Goal: Information Seeking & Learning: Learn about a topic

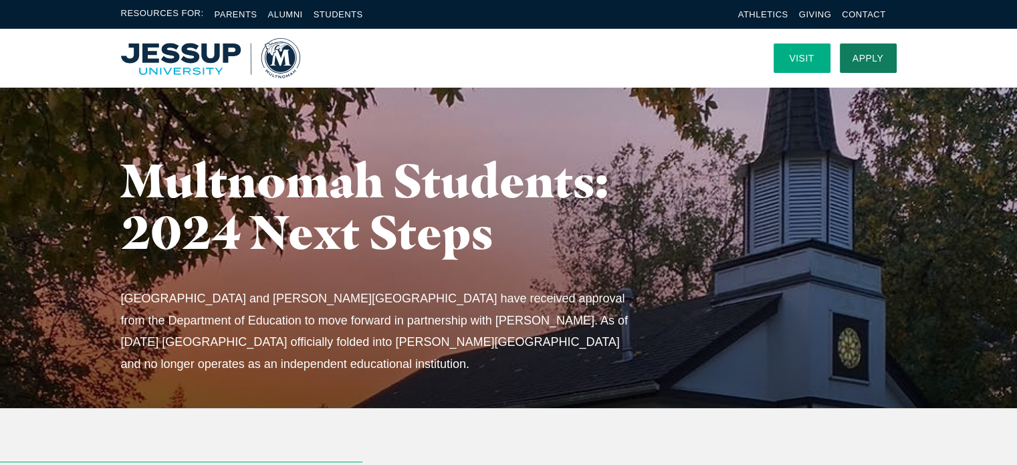
click at [806, 60] on link "Visit" at bounding box center [802, 57] width 57 height 29
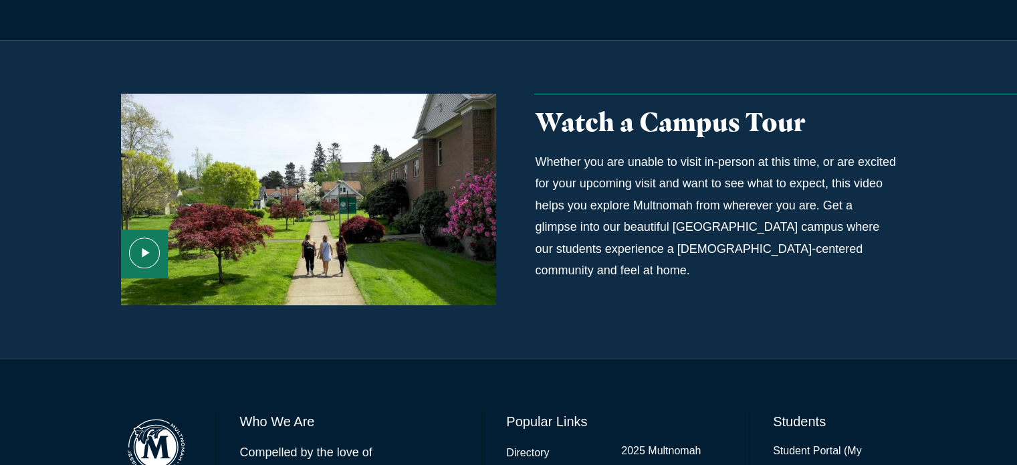
scroll to position [1043, 0]
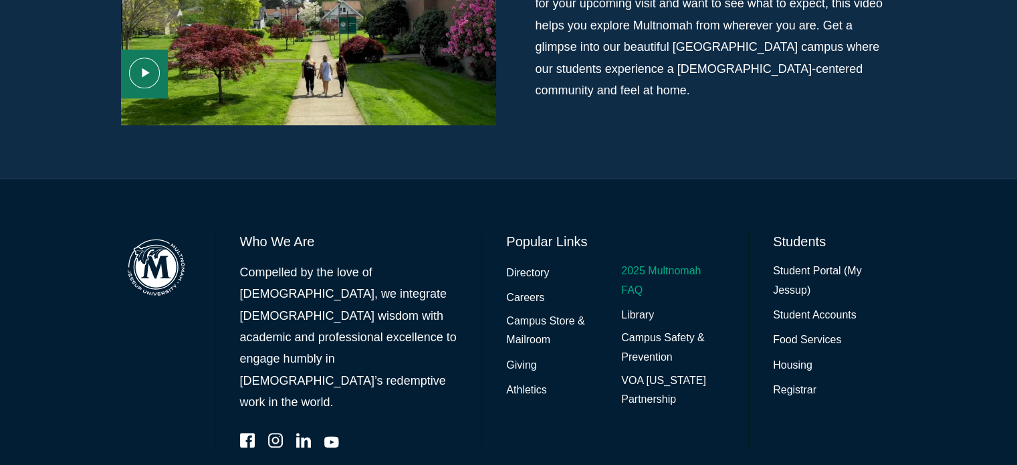
click at [641, 261] on link "2025 Multnomah FAQ" at bounding box center [672, 280] width 103 height 39
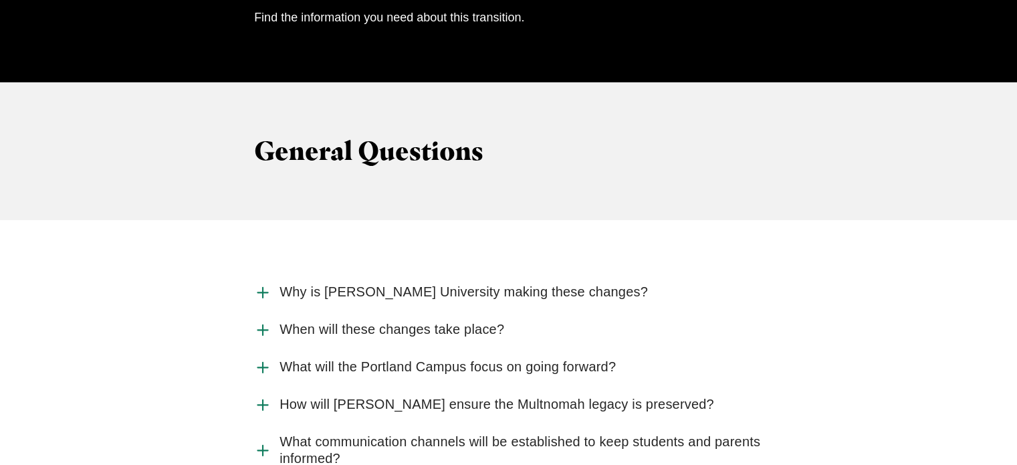
scroll to position [1337, 0]
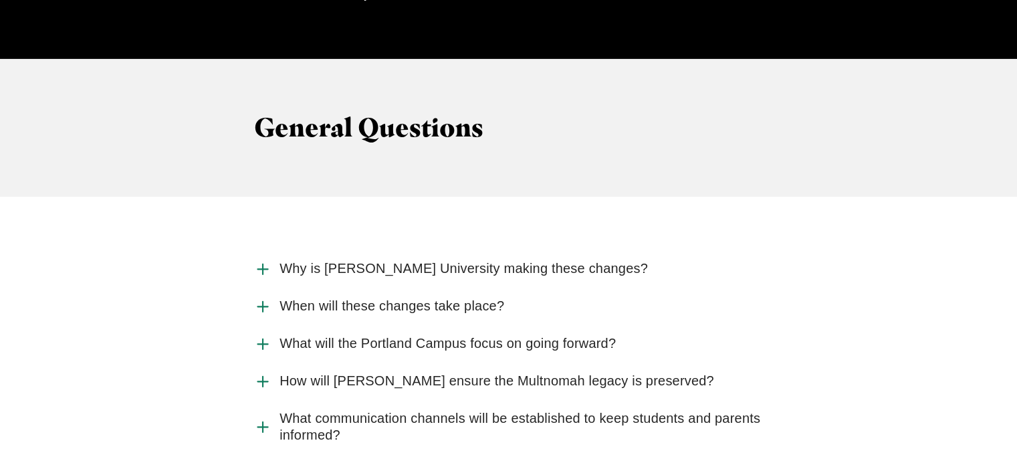
click at [261, 335] on icon "Accordion" at bounding box center [262, 343] width 17 height 17
click at [0, 0] on input "What will the Portland Campus focus on going forward?" at bounding box center [0, 0] width 0 height 0
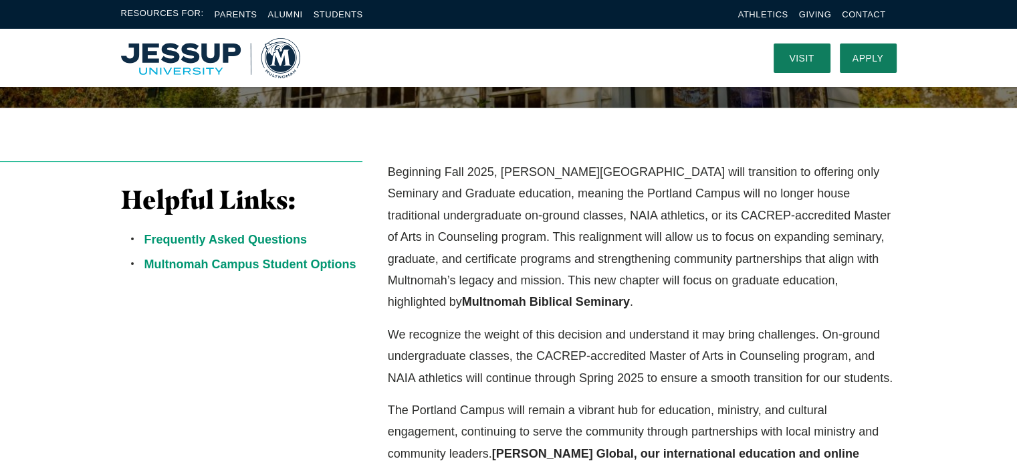
scroll to position [0, 0]
